Goal: Task Accomplishment & Management: Use online tool/utility

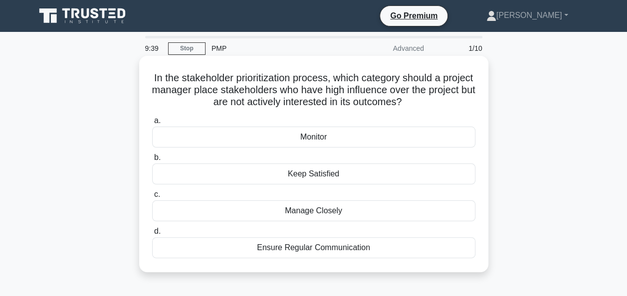
click at [198, 140] on div "Monitor" at bounding box center [313, 137] width 323 height 21
click at [152, 124] on input "a. Monitor" at bounding box center [152, 121] width 0 height 6
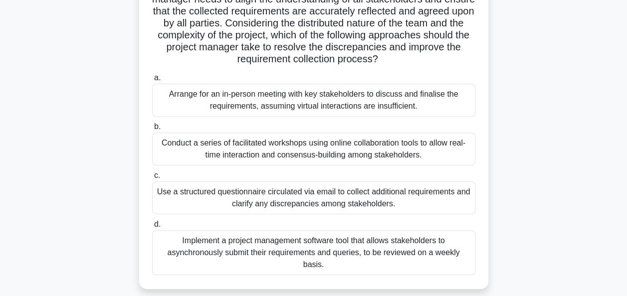
scroll to position [140, 0]
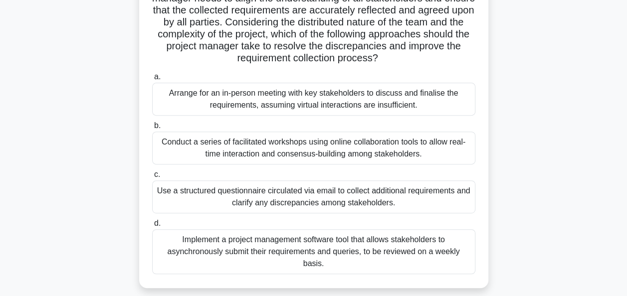
click at [187, 146] on div "Conduct a series of facilitated workshops using online collaboration tools to a…" at bounding box center [313, 148] width 323 height 33
click at [152, 129] on input "b. Conduct a series of facilitated workshops using online collaboration tools t…" at bounding box center [152, 126] width 0 height 6
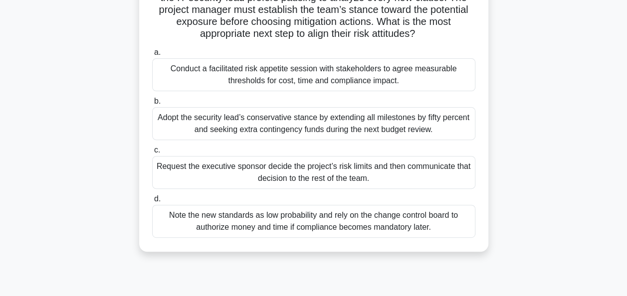
scroll to position [120, 0]
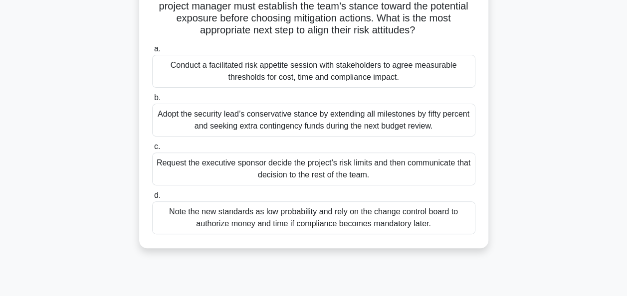
click at [186, 80] on div "Conduct a facilitated risk appetite session with stakeholders to agree measurab…" at bounding box center [313, 71] width 323 height 33
click at [152, 52] on input "a. Conduct a facilitated risk appetite session with stakeholders to agree measu…" at bounding box center [152, 49] width 0 height 6
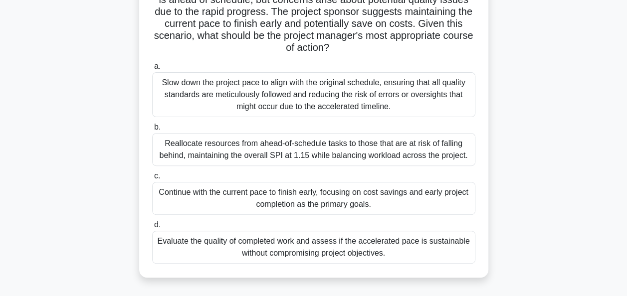
scroll to position [140, 0]
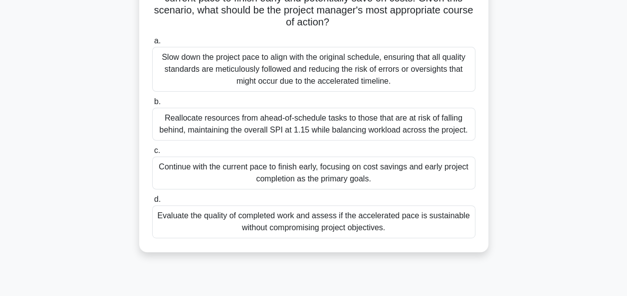
click at [207, 221] on div "Evaluate the quality of completed work and assess if the accelerated pace is su…" at bounding box center [313, 221] width 323 height 33
click at [152, 203] on input "d. Evaluate the quality of completed work and assess if the accelerated pace is…" at bounding box center [152, 199] width 0 height 6
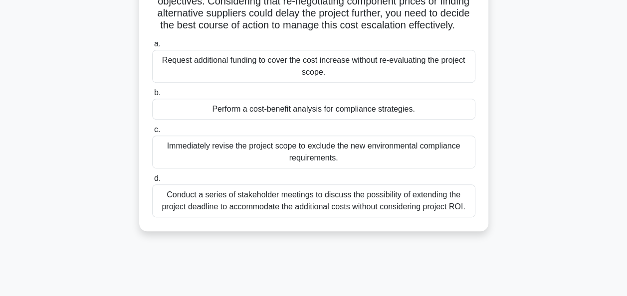
scroll to position [199, 0]
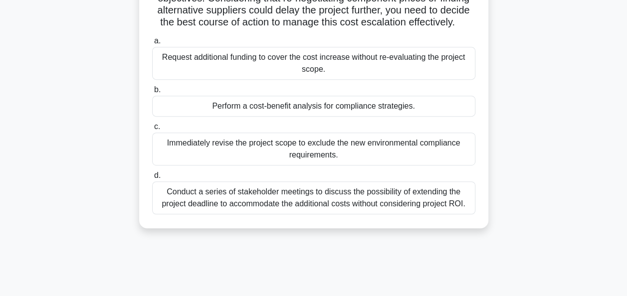
click at [178, 117] on div "Perform a cost-benefit analysis for compliance strategies." at bounding box center [313, 106] width 323 height 21
click at [152, 93] on input "b. Perform a cost-benefit analysis for compliance strategies." at bounding box center [152, 90] width 0 height 6
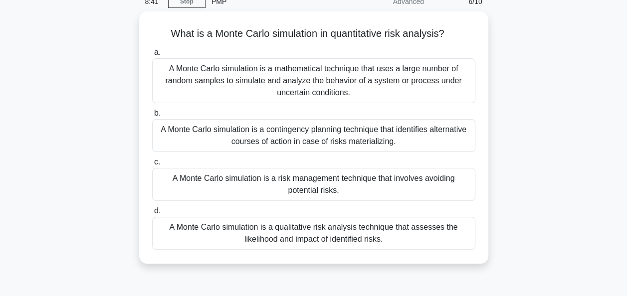
scroll to position [60, 0]
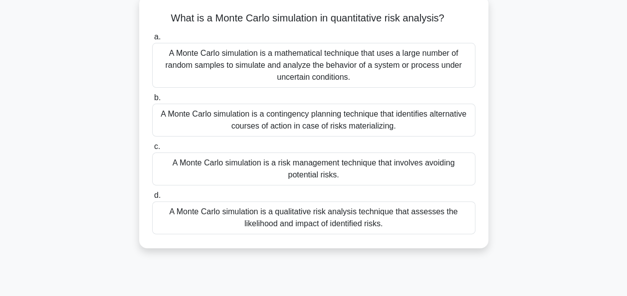
click at [190, 61] on div "A Monte Carlo simulation is a mathematical technique that uses a large number o…" at bounding box center [313, 65] width 323 height 45
click at [152, 40] on input "a. A Monte Carlo simulation is a mathematical technique that uses a large numbe…" at bounding box center [152, 37] width 0 height 6
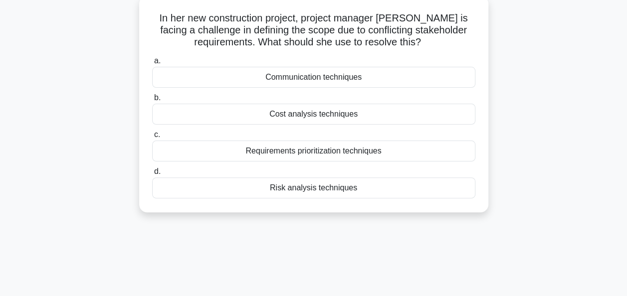
click at [197, 78] on div "Communication techniques" at bounding box center [313, 77] width 323 height 21
click at [152, 64] on input "a. Communication techniques" at bounding box center [152, 61] width 0 height 6
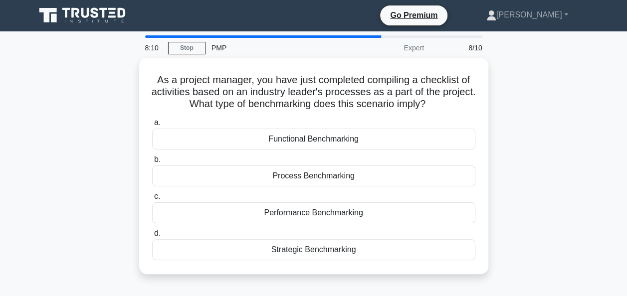
scroll to position [0, 0]
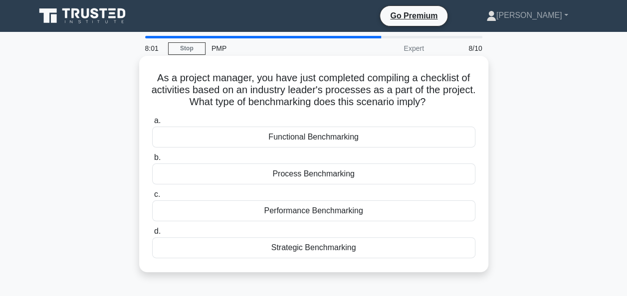
click at [200, 248] on div "Strategic Benchmarking" at bounding box center [313, 247] width 323 height 21
click at [152, 235] on input "d. Strategic Benchmarking" at bounding box center [152, 231] width 0 height 6
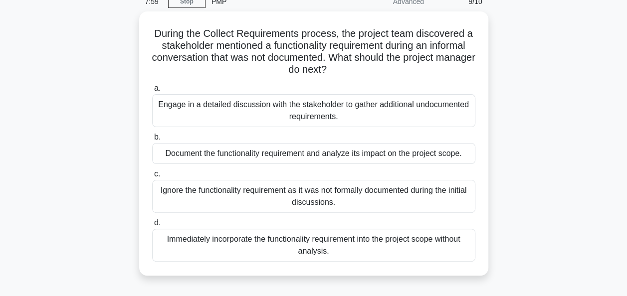
scroll to position [60, 0]
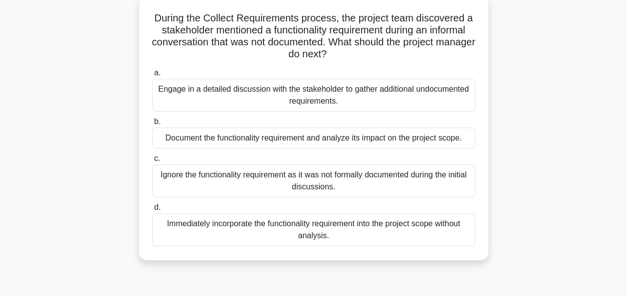
click at [166, 97] on div "Engage in a detailed discussion with the stakeholder to gather additional undoc…" at bounding box center [313, 95] width 323 height 33
click at [152, 76] on input "a. Engage in a detailed discussion with the stakeholder to gather additional un…" at bounding box center [152, 73] width 0 height 6
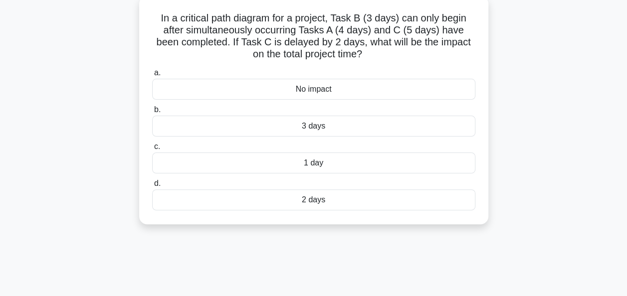
click at [185, 207] on div "2 days" at bounding box center [313, 199] width 323 height 21
click at [152, 187] on input "d. 2 days" at bounding box center [152, 183] width 0 height 6
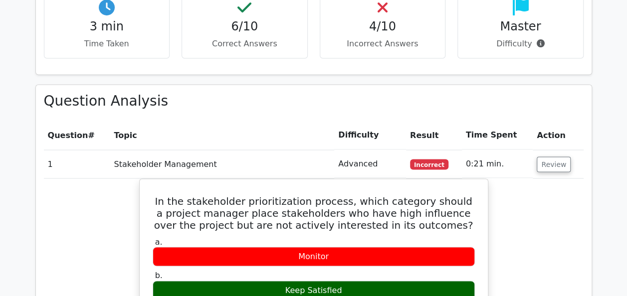
scroll to position [797, 0]
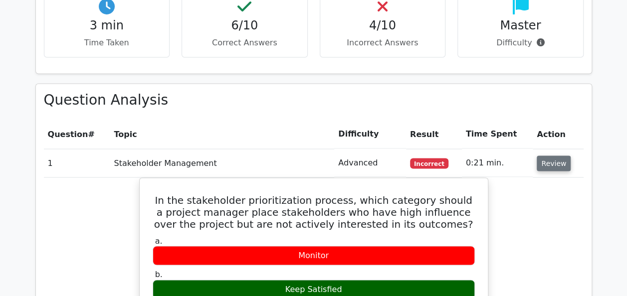
click at [541, 156] on button "Review" at bounding box center [553, 163] width 34 height 15
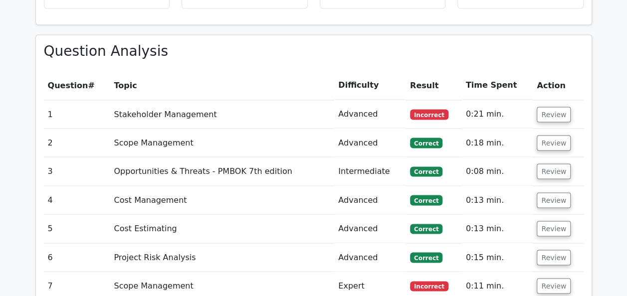
scroll to position [956, 0]
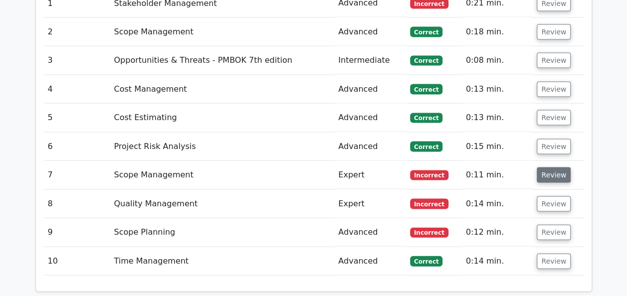
click at [545, 167] on button "Review" at bounding box center [553, 174] width 34 height 15
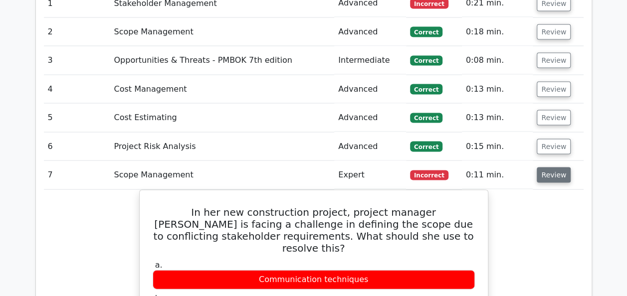
scroll to position [976, 0]
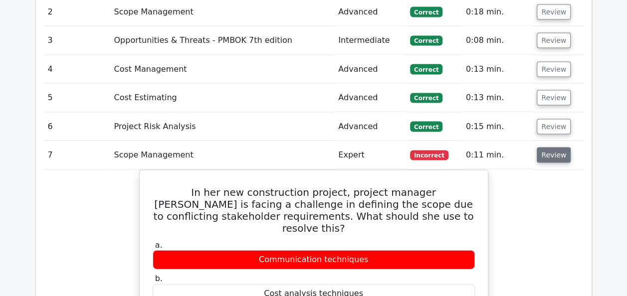
click at [549, 148] on button "Review" at bounding box center [553, 155] width 34 height 15
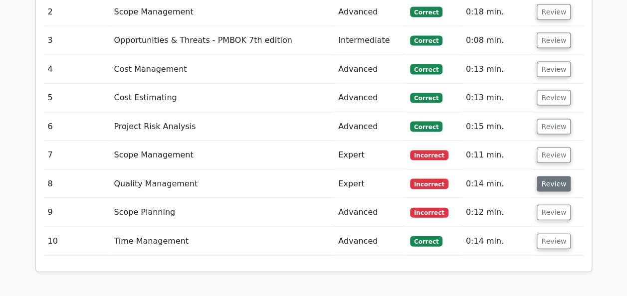
click at [551, 176] on button "Review" at bounding box center [553, 183] width 34 height 15
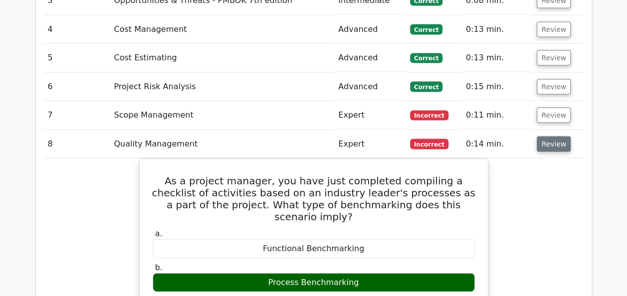
scroll to position [1036, 0]
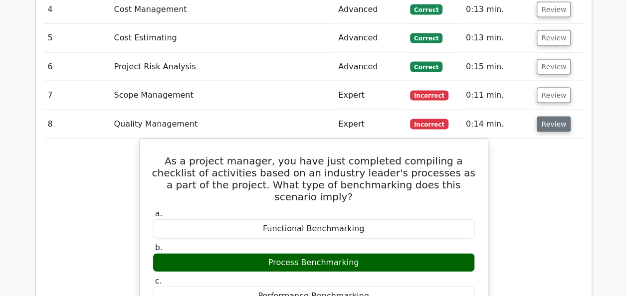
click at [543, 117] on button "Review" at bounding box center [553, 124] width 34 height 15
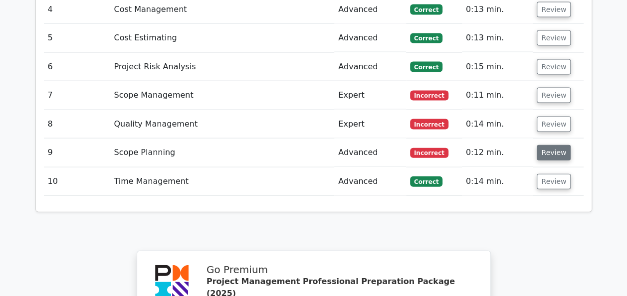
click at [541, 145] on button "Review" at bounding box center [553, 152] width 34 height 15
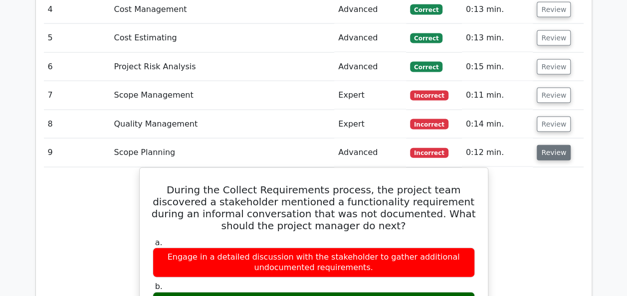
click at [541, 145] on button "Review" at bounding box center [553, 152] width 34 height 15
